Goal: Task Accomplishment & Management: Use online tool/utility

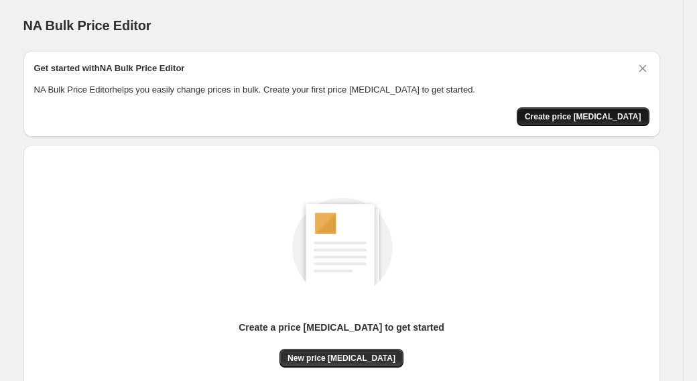
click at [573, 117] on span "Create price [MEDICAL_DATA]" at bounding box center [583, 116] width 117 height 11
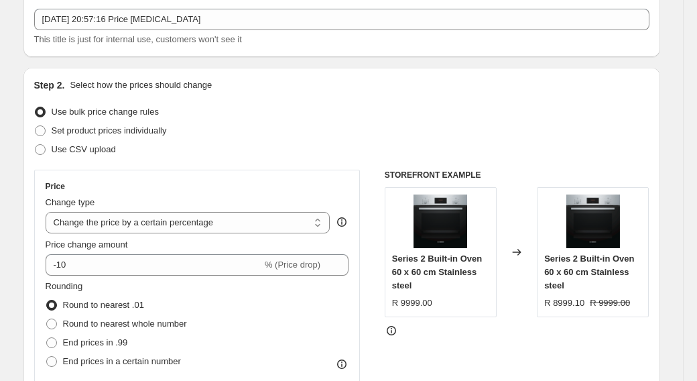
scroll to position [80, 0]
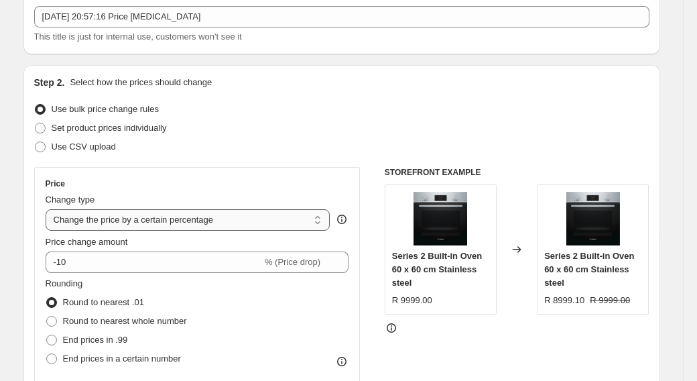
click at [170, 224] on select "Change the price to a certain amount Change the price by a certain amount Chang…" at bounding box center [188, 219] width 285 height 21
select select "pcap"
click at [46, 209] on select "Change the price to a certain amount Change the price by a certain amount Chang…" at bounding box center [188, 219] width 285 height 21
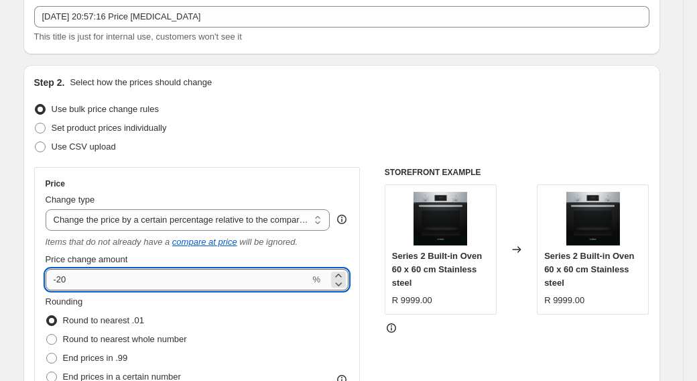
click at [117, 287] on input "-20" at bounding box center [178, 279] width 265 height 21
type input "-2"
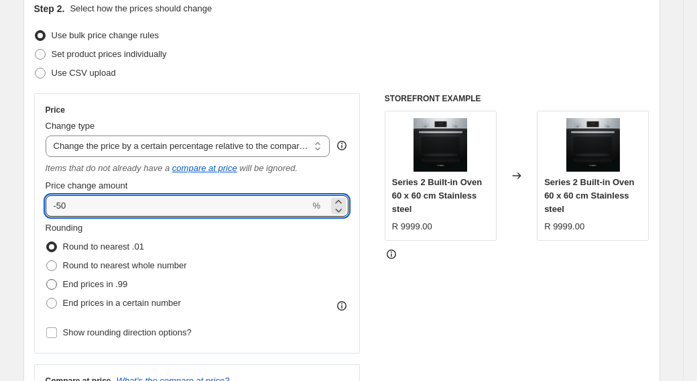
scroll to position [154, 0]
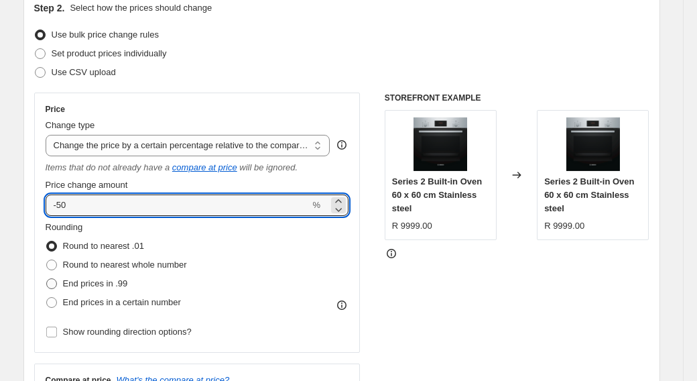
type input "-50"
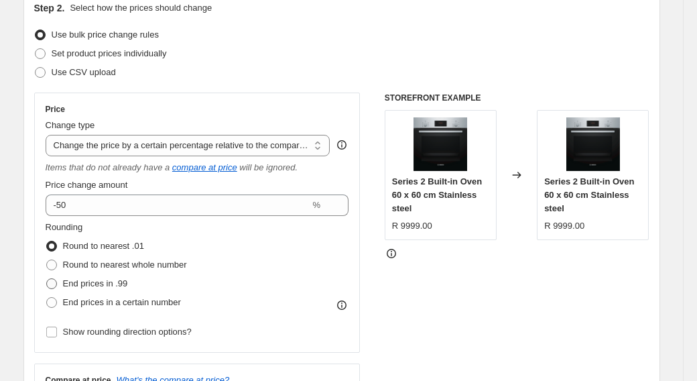
click at [92, 279] on span "End prices in .99" at bounding box center [95, 283] width 65 height 10
click at [47, 279] on input "End prices in .99" at bounding box center [46, 278] width 1 height 1
radio input "true"
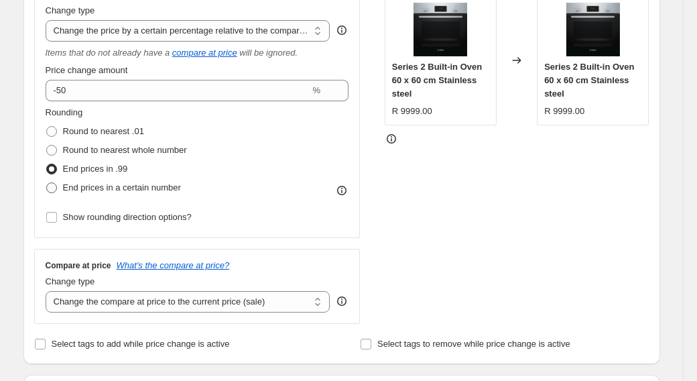
scroll to position [279, 0]
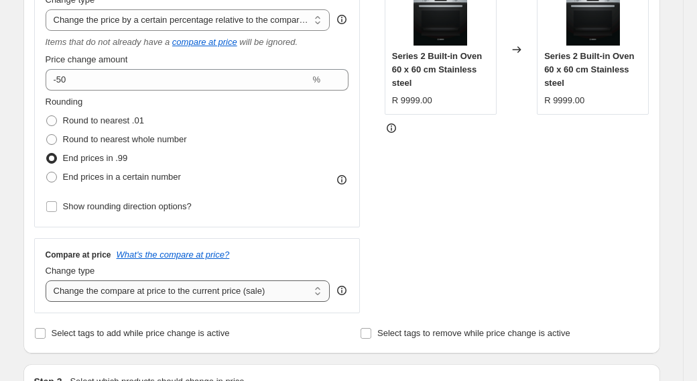
click at [96, 287] on select "Change the compare at price to the current price (sale) Change the compare at p…" at bounding box center [188, 290] width 285 height 21
click at [46, 280] on select "Change the compare at price to the current price (sale) Change the compare at p…" at bounding box center [188, 290] width 285 height 21
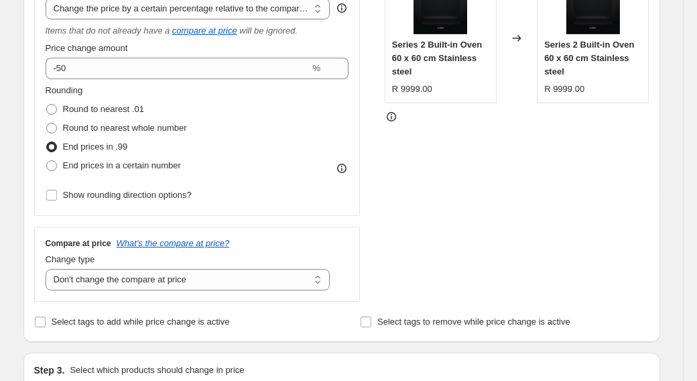
scroll to position [287, 0]
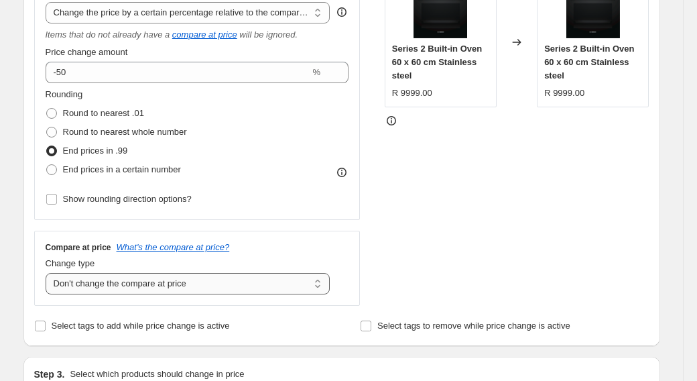
click at [97, 277] on select "Change the compare at price to the current price (sale) Change the compare at p…" at bounding box center [188, 283] width 285 height 21
click at [46, 273] on select "Change the compare at price to the current price (sale) Change the compare at p…" at bounding box center [188, 283] width 285 height 21
click at [135, 280] on select "Change the compare at price to the current price (sale) Change the compare at p…" at bounding box center [188, 283] width 285 height 21
click at [46, 273] on select "Change the compare at price to the current price (sale) Change the compare at p…" at bounding box center [188, 283] width 285 height 21
click at [135, 280] on select "Change the compare at price to the current price (sale) Change the compare at p…" at bounding box center [188, 283] width 285 height 21
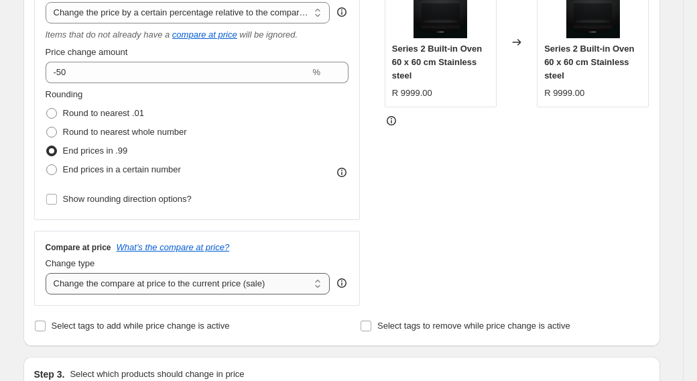
select select "no_change"
click at [46, 273] on select "Change the compare at price to the current price (sale) Change the compare at p…" at bounding box center [188, 283] width 285 height 21
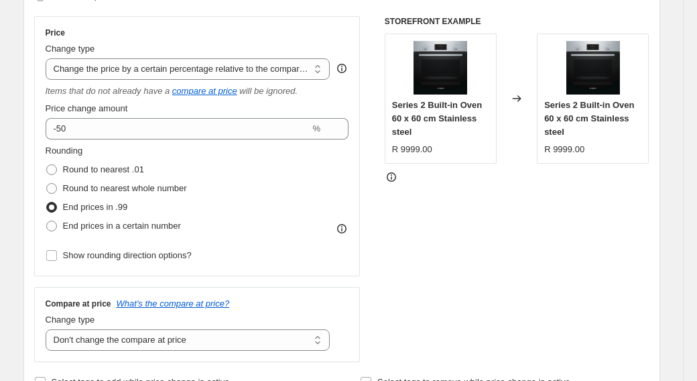
scroll to position [176, 0]
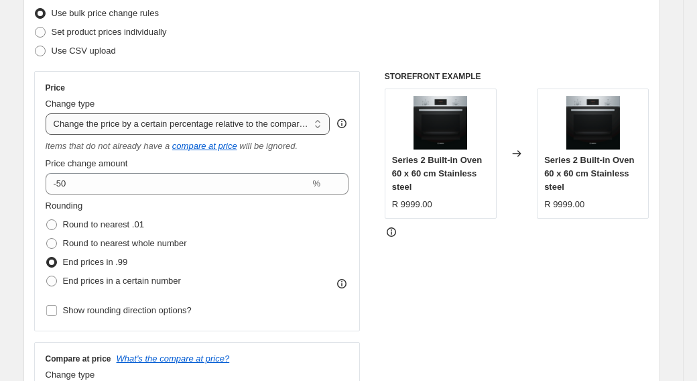
click at [101, 121] on select "Change the price to a certain amount Change the price by a certain amount Chang…" at bounding box center [188, 123] width 285 height 21
select select "ecap"
click at [46, 113] on select "Change the price to a certain amount Change the price by a certain amount Chang…" at bounding box center [188, 123] width 285 height 21
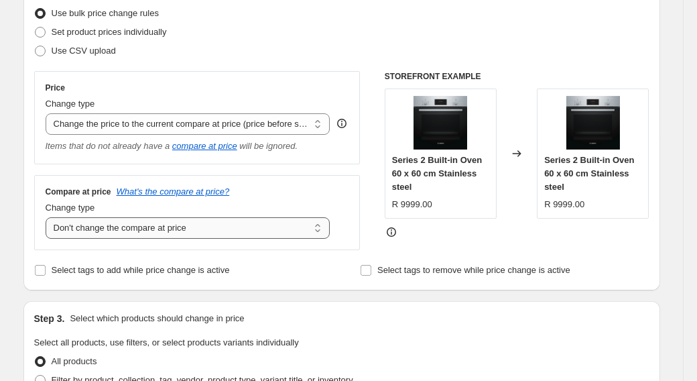
click at [119, 230] on select "Change the compare at price to the current price (sale) Change the compare at p…" at bounding box center [188, 227] width 285 height 21
select select "by"
click at [46, 217] on select "Change the compare at price to the current price (sale) Change the compare at p…" at bounding box center [188, 227] width 285 height 21
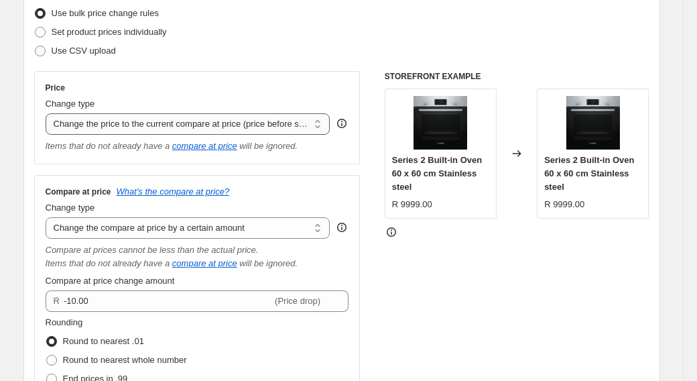
click at [115, 123] on select "Change the price to a certain amount Change the price by a certain amount Chang…" at bounding box center [188, 123] width 285 height 21
select select "percentage"
click at [46, 113] on select "Change the price to a certain amount Change the price by a certain amount Chang…" at bounding box center [188, 123] width 285 height 21
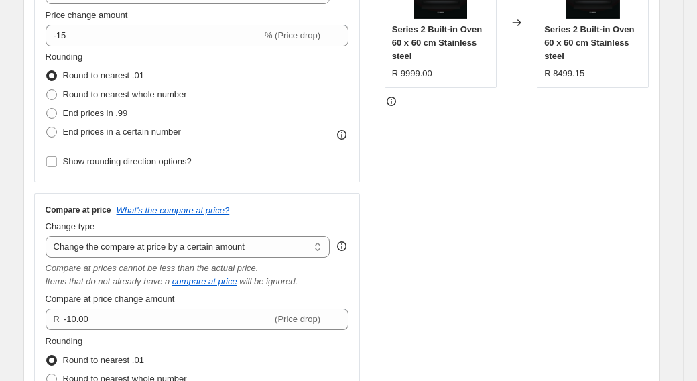
scroll to position [313, 0]
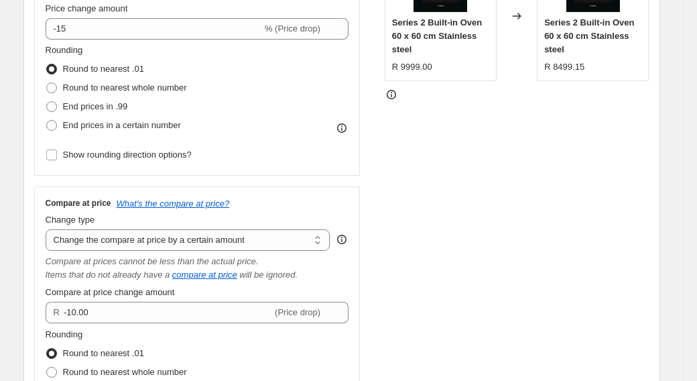
click at [134, 237] on select "Change the compare at price to the current price (sale) Change the compare at p…" at bounding box center [188, 239] width 285 height 21
select select "ep"
click at [46, 229] on select "Change the compare at price to the current price (sale) Change the compare at p…" at bounding box center [188, 239] width 285 height 21
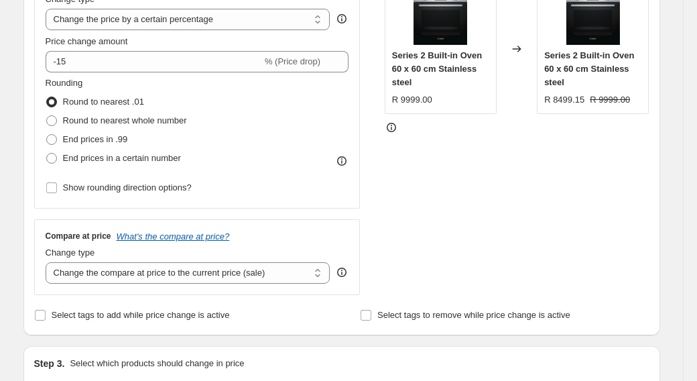
scroll to position [272, 0]
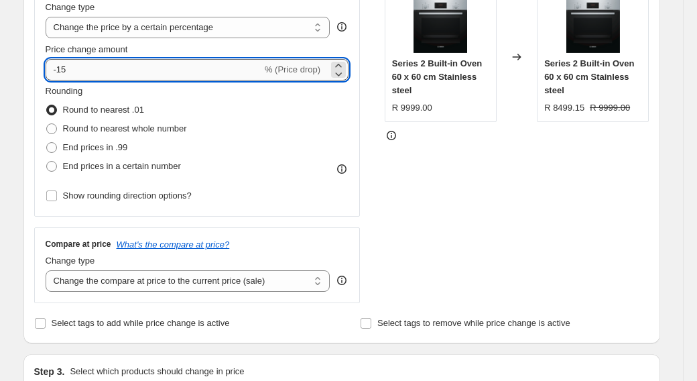
click at [122, 75] on input "-15" at bounding box center [154, 69] width 216 height 21
type input "-1"
type input "-50"
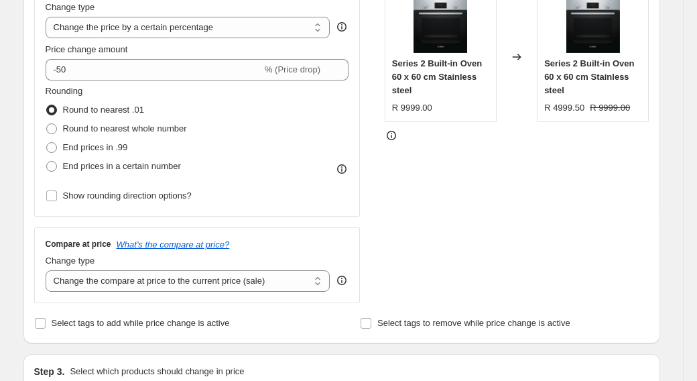
click at [275, 127] on div "Rounding Round to nearest .01 Round to nearest whole number End prices in .99 E…" at bounding box center [198, 129] width 304 height 91
click at [128, 147] on span "End prices in .99" at bounding box center [95, 147] width 65 height 10
click at [47, 143] on input "End prices in .99" at bounding box center [46, 142] width 1 height 1
radio input "true"
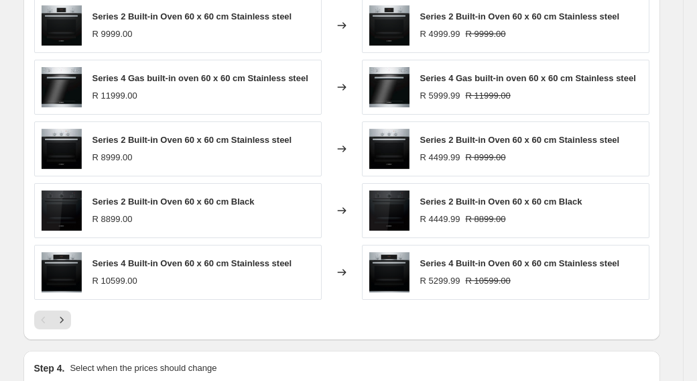
scroll to position [963, 0]
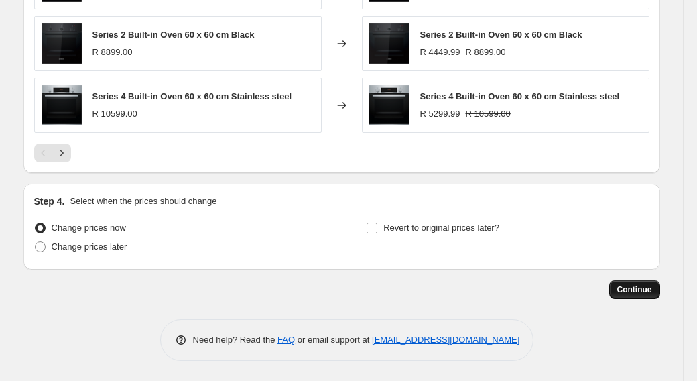
click at [628, 281] on button "Continue" at bounding box center [634, 289] width 51 height 19
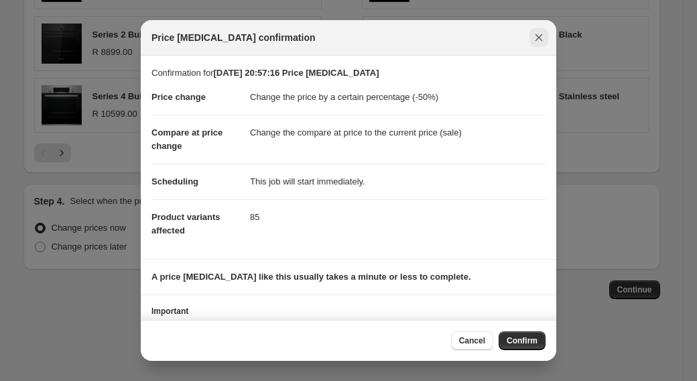
click at [531, 41] on button "Close" at bounding box center [538, 37] width 19 height 19
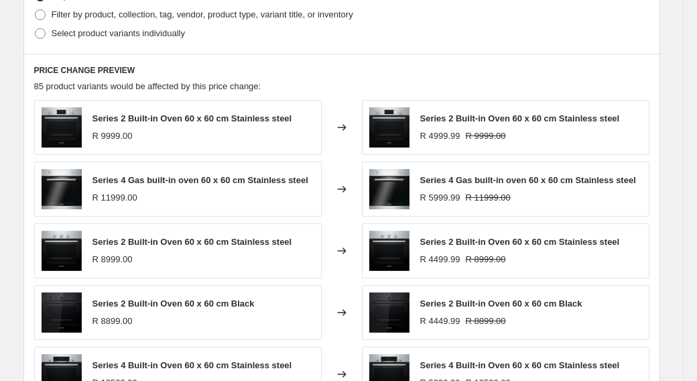
scroll to position [945, 0]
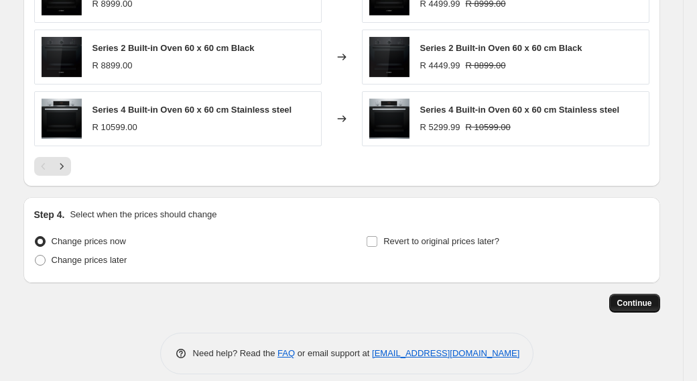
click at [647, 305] on span "Continue" at bounding box center [634, 302] width 35 height 11
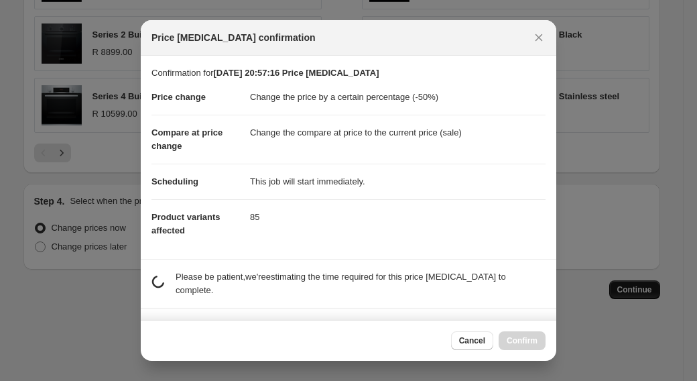
scroll to position [0, 0]
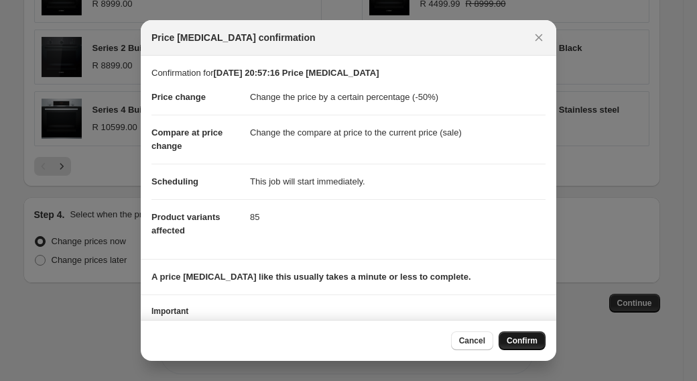
click at [514, 335] on button "Confirm" at bounding box center [522, 340] width 47 height 19
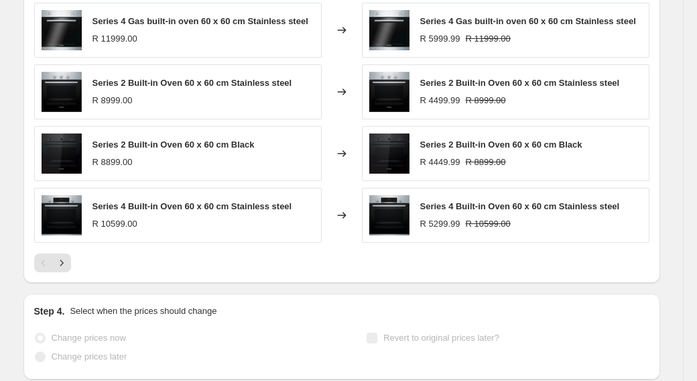
scroll to position [980, 0]
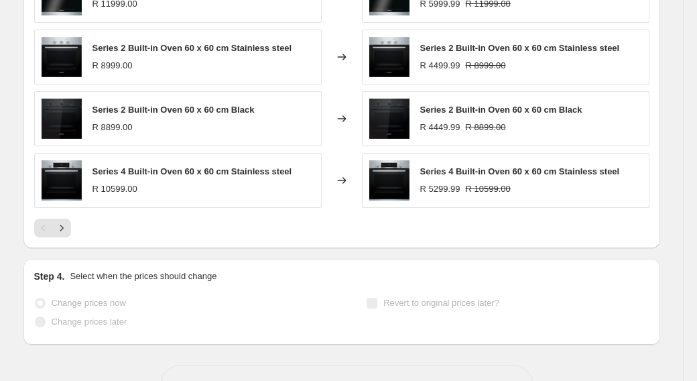
select select "percentage"
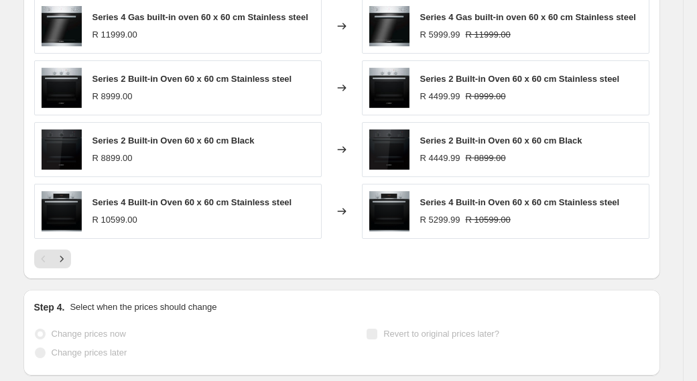
scroll to position [0, 0]
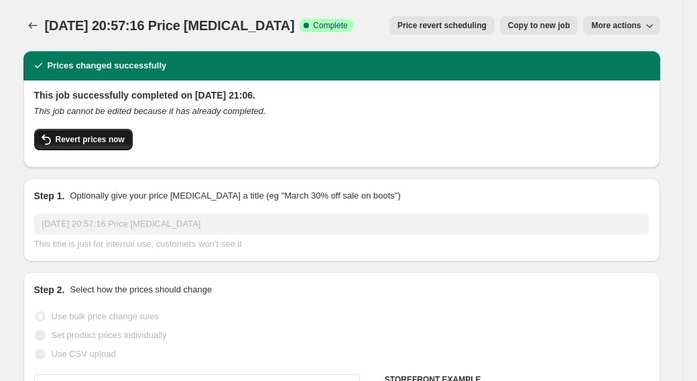
click at [91, 137] on span "Revert prices now" at bounding box center [90, 139] width 69 height 11
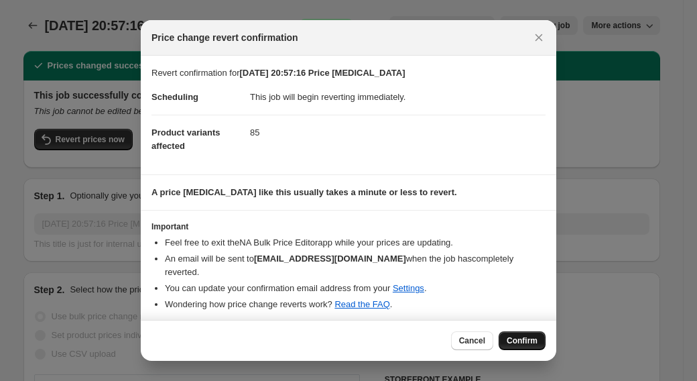
click at [528, 340] on span "Confirm" at bounding box center [522, 340] width 31 height 11
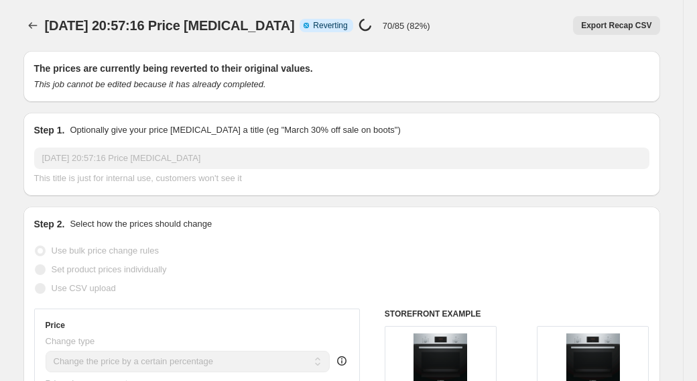
select select "percentage"
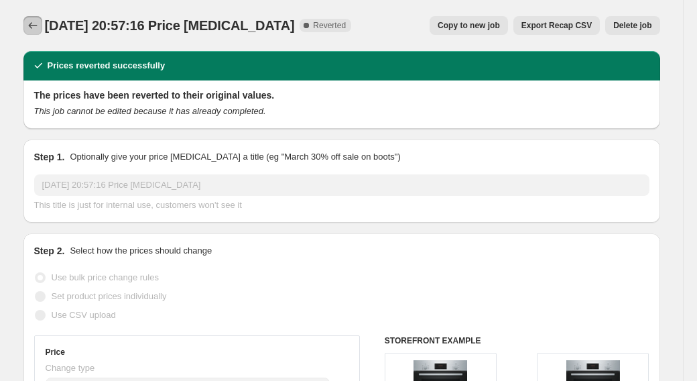
click at [35, 25] on icon "Price change jobs" at bounding box center [32, 25] width 9 height 7
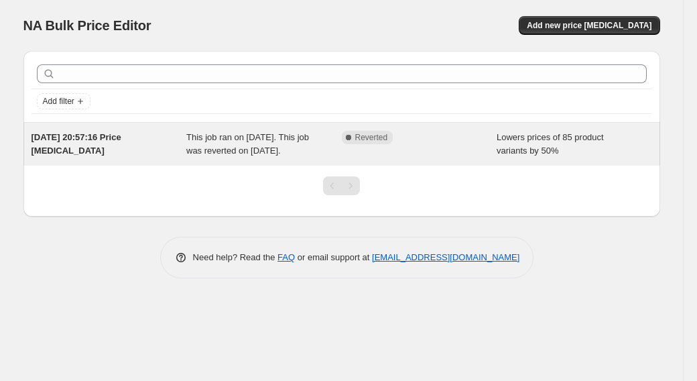
click at [411, 139] on div "Complete Reverted" at bounding box center [409, 137] width 135 height 13
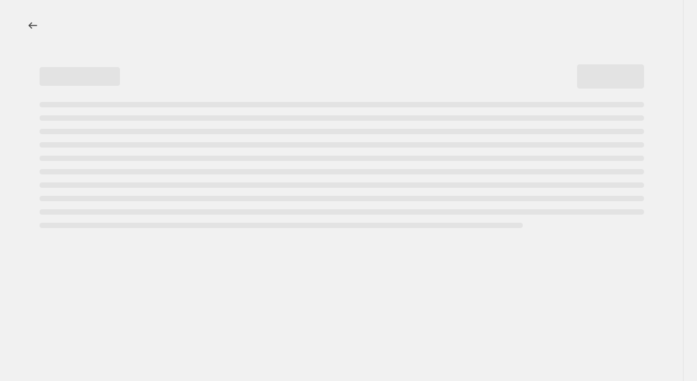
select select "percentage"
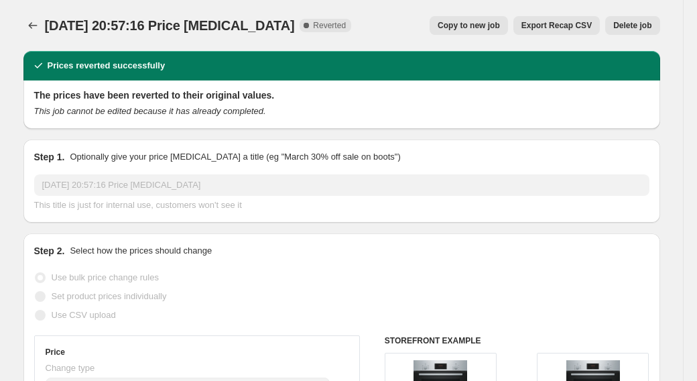
click at [605, 24] on button "Delete job" at bounding box center [632, 25] width 54 height 19
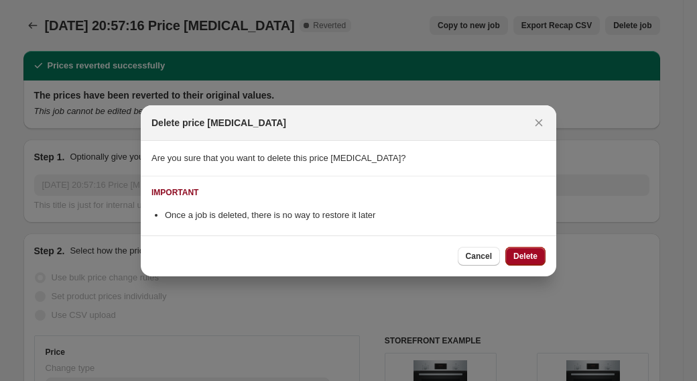
click at [513, 251] on span "Delete" at bounding box center [525, 256] width 24 height 11
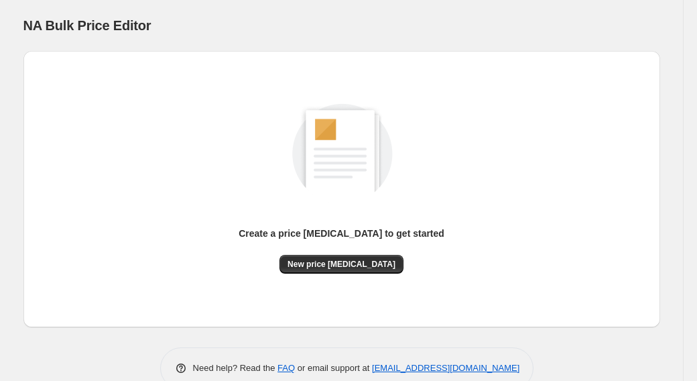
click at [343, 273] on div "Create a price [MEDICAL_DATA] to get started New price [MEDICAL_DATA]" at bounding box center [341, 189] width 615 height 255
click at [343, 271] on button "New price [MEDICAL_DATA]" at bounding box center [341, 264] width 124 height 19
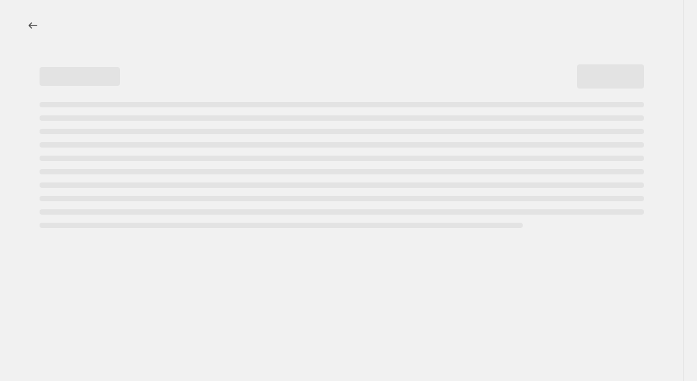
select select "percentage"
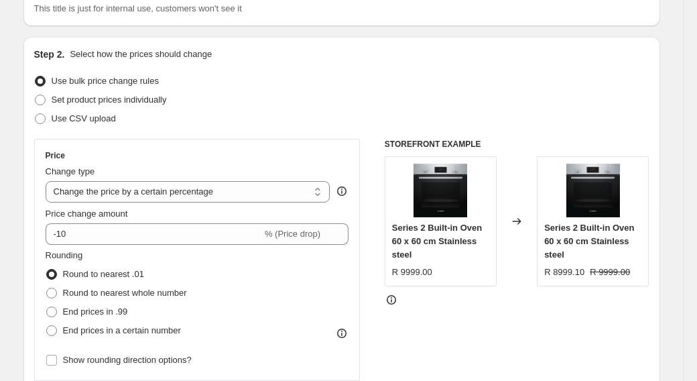
scroll to position [121, 0]
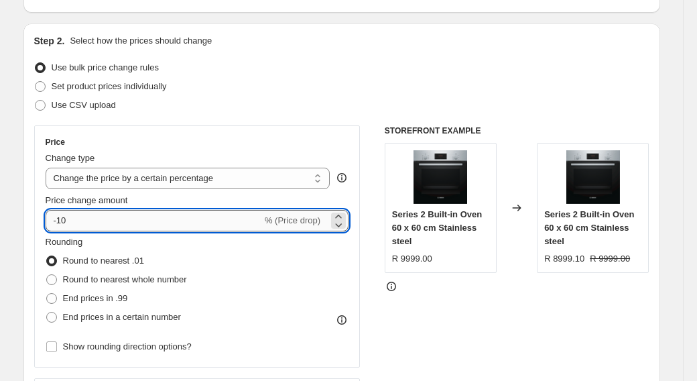
click at [101, 218] on input "-10" at bounding box center [154, 220] width 216 height 21
type input "-1"
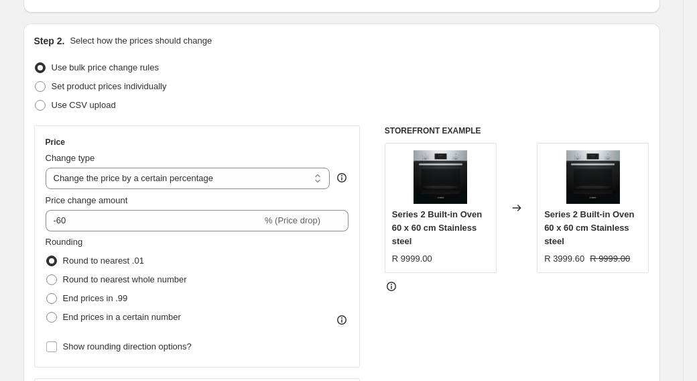
click at [273, 245] on div "Rounding Round to nearest .01 Round to nearest whole number End prices in .99 E…" at bounding box center [198, 280] width 304 height 91
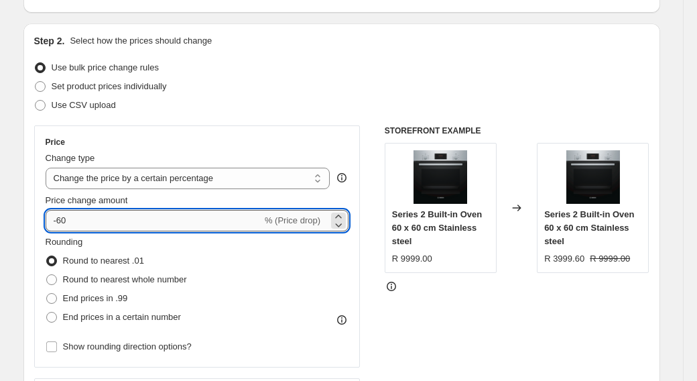
click at [212, 211] on input "-60" at bounding box center [154, 220] width 216 height 21
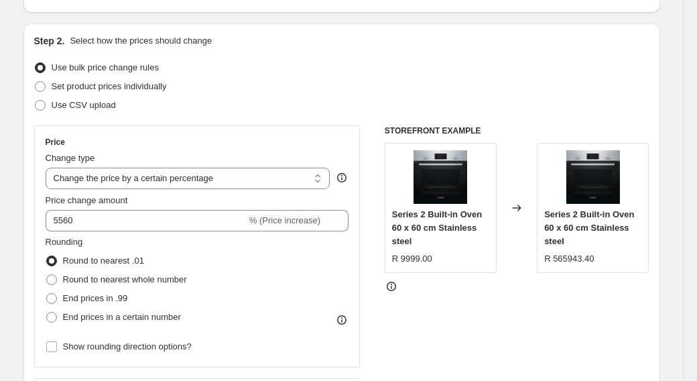
click at [290, 253] on div "Rounding Round to nearest .01 Round to nearest whole number End prices in .99 E…" at bounding box center [198, 280] width 304 height 91
click at [241, 208] on div "Price change amount 5560 % (Price increase)" at bounding box center [198, 213] width 304 height 38
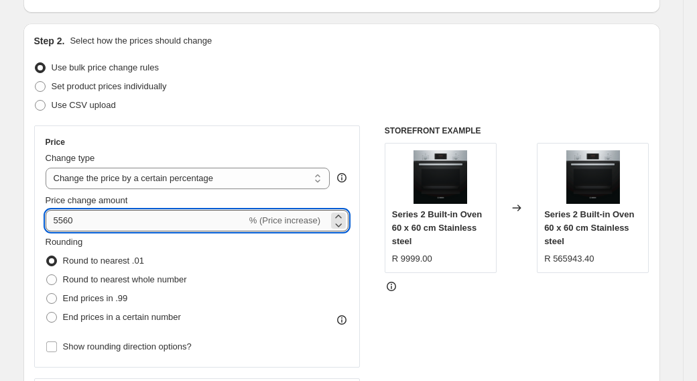
click at [236, 212] on input "5560" at bounding box center [146, 220] width 201 height 21
click at [258, 245] on div "Rounding Round to nearest .01 Round to nearest whole number End prices in .99 E…" at bounding box center [198, 280] width 304 height 91
click at [56, 218] on input "55" at bounding box center [146, 220] width 201 height 21
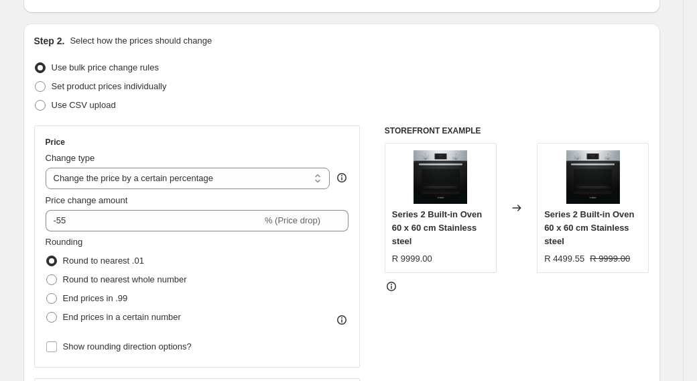
click at [257, 248] on div "Rounding Round to nearest .01 Round to nearest whole number End prices in .99 E…" at bounding box center [198, 280] width 304 height 91
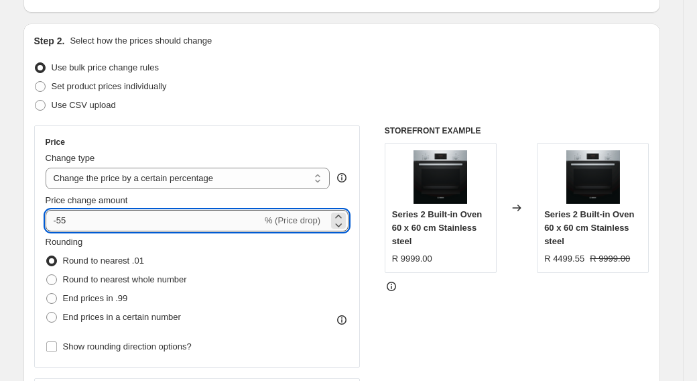
click at [96, 219] on input "-55" at bounding box center [154, 220] width 216 height 21
type input "-55"
click at [258, 252] on div "Rounding Round to nearest .01 Round to nearest whole number End prices in .99 E…" at bounding box center [198, 280] width 304 height 91
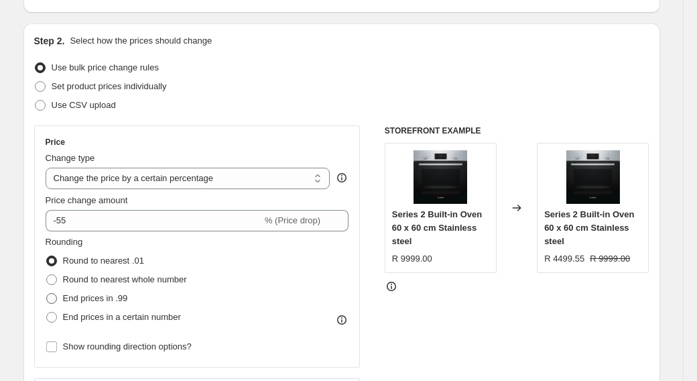
click at [123, 295] on span "End prices in .99" at bounding box center [95, 298] width 65 height 10
click at [47, 293] on input "End prices in .99" at bounding box center [46, 293] width 1 height 1
radio input "true"
click at [117, 259] on span "Round to nearest .01" at bounding box center [103, 260] width 81 height 10
click at [47, 256] on input "Round to nearest .01" at bounding box center [46, 255] width 1 height 1
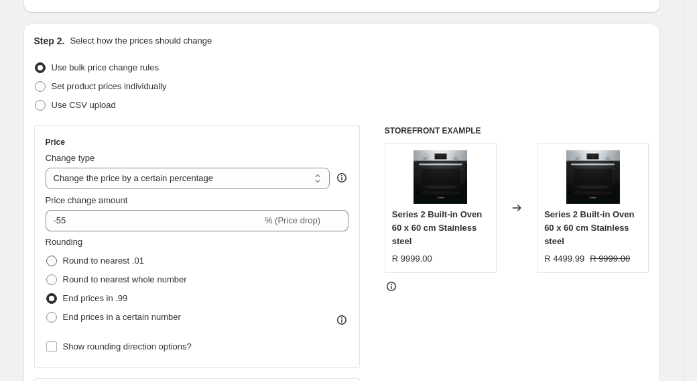
radio input "true"
click at [118, 295] on span "End prices in .99" at bounding box center [95, 298] width 65 height 10
click at [47, 293] on input "End prices in .99" at bounding box center [46, 293] width 1 height 1
radio input "true"
click at [113, 265] on span "Round to nearest .01" at bounding box center [103, 260] width 81 height 10
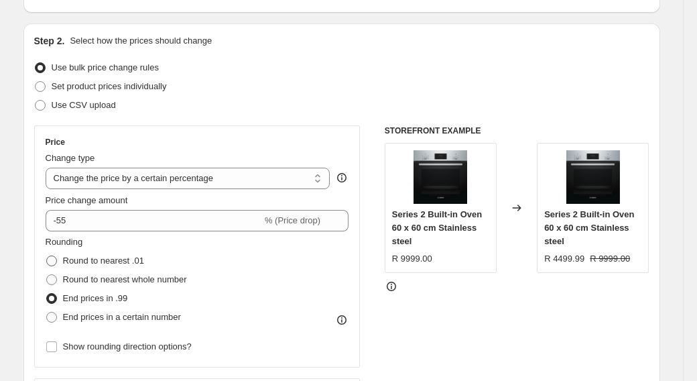
click at [47, 256] on input "Round to nearest .01" at bounding box center [46, 255] width 1 height 1
radio input "true"
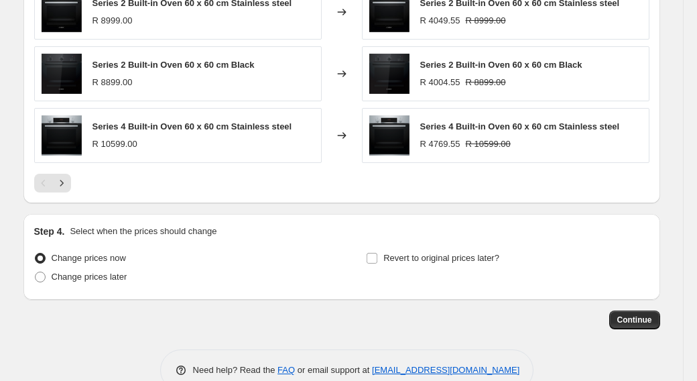
scroll to position [963, 0]
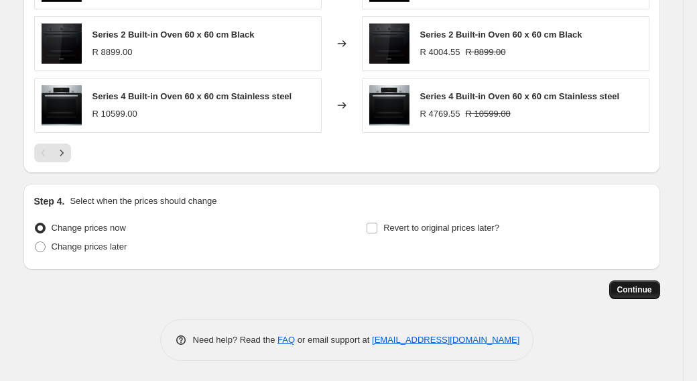
click at [621, 293] on span "Continue" at bounding box center [634, 289] width 35 height 11
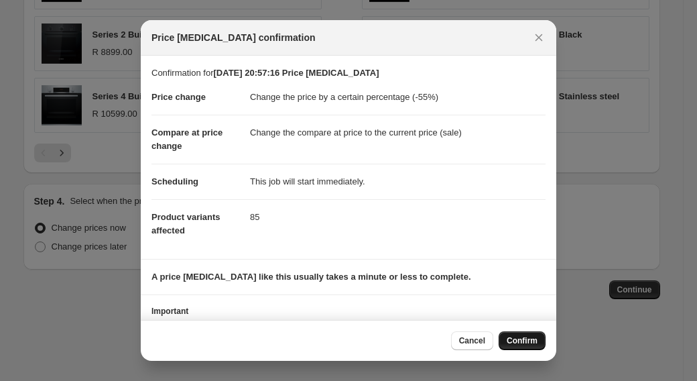
click at [520, 344] on span "Confirm" at bounding box center [522, 340] width 31 height 11
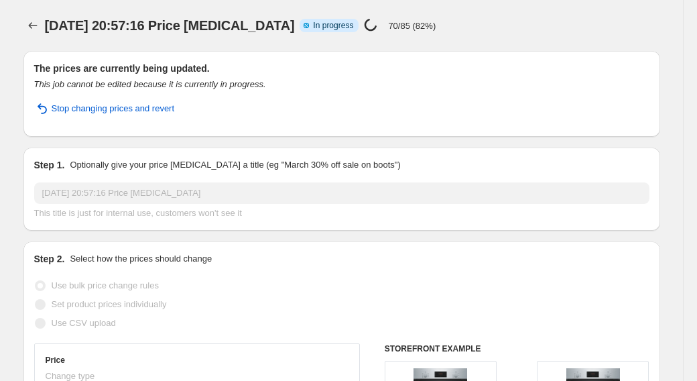
select select "percentage"
